Goal: Task Accomplishment & Management: Manage account settings

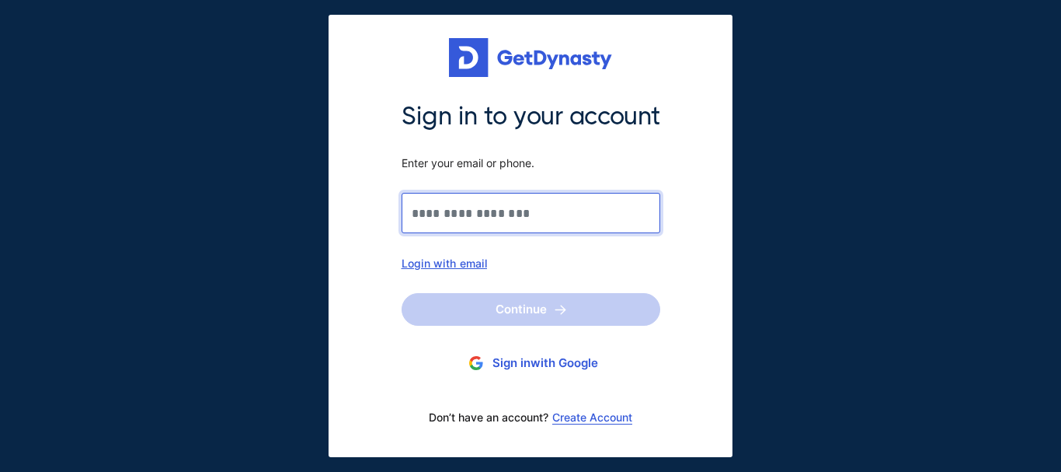
click at [593, 217] on input "Sign in to your account Enter your email or phone." at bounding box center [531, 213] width 259 height 40
click at [438, 266] on div "Login with email" at bounding box center [531, 262] width 259 height 13
click at [513, 221] on input "Sign in to your account Enter your email or phone." at bounding box center [531, 213] width 259 height 40
type input "**********"
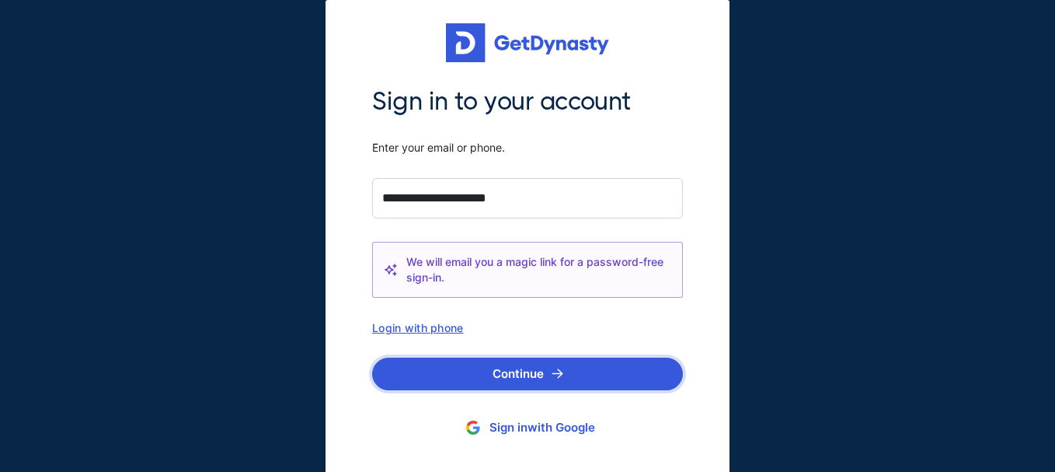
click at [526, 371] on button "Continue" at bounding box center [527, 373] width 311 height 33
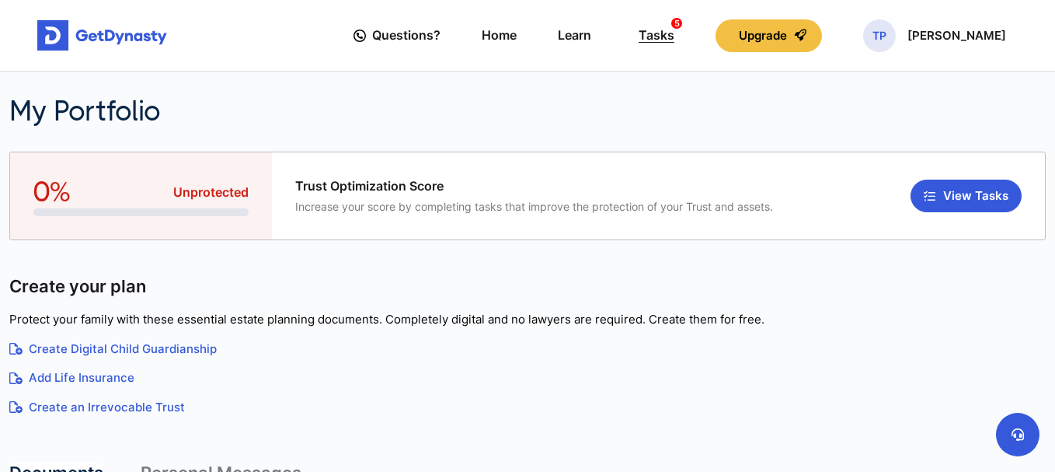
click at [674, 38] on div "Tasks 5" at bounding box center [657, 35] width 36 height 29
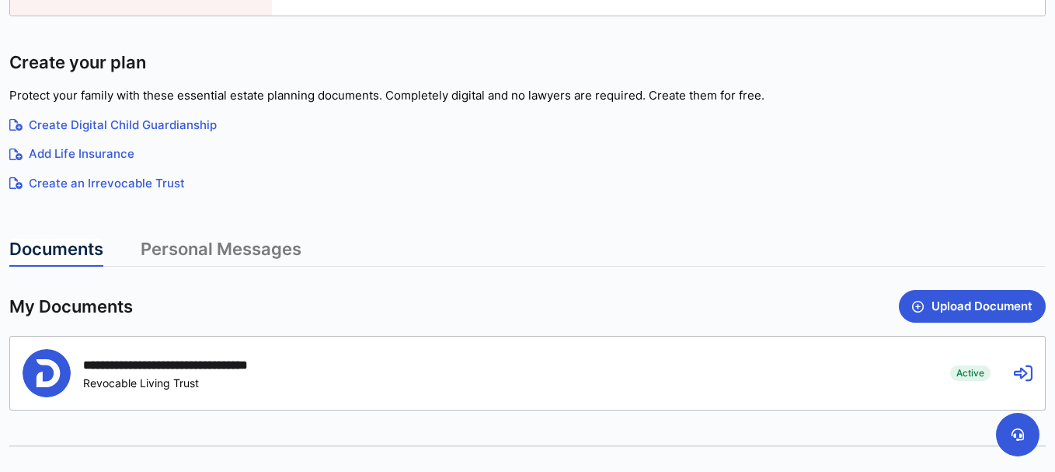
scroll to position [225, 0]
